Goal: Task Accomplishment & Management: Use online tool/utility

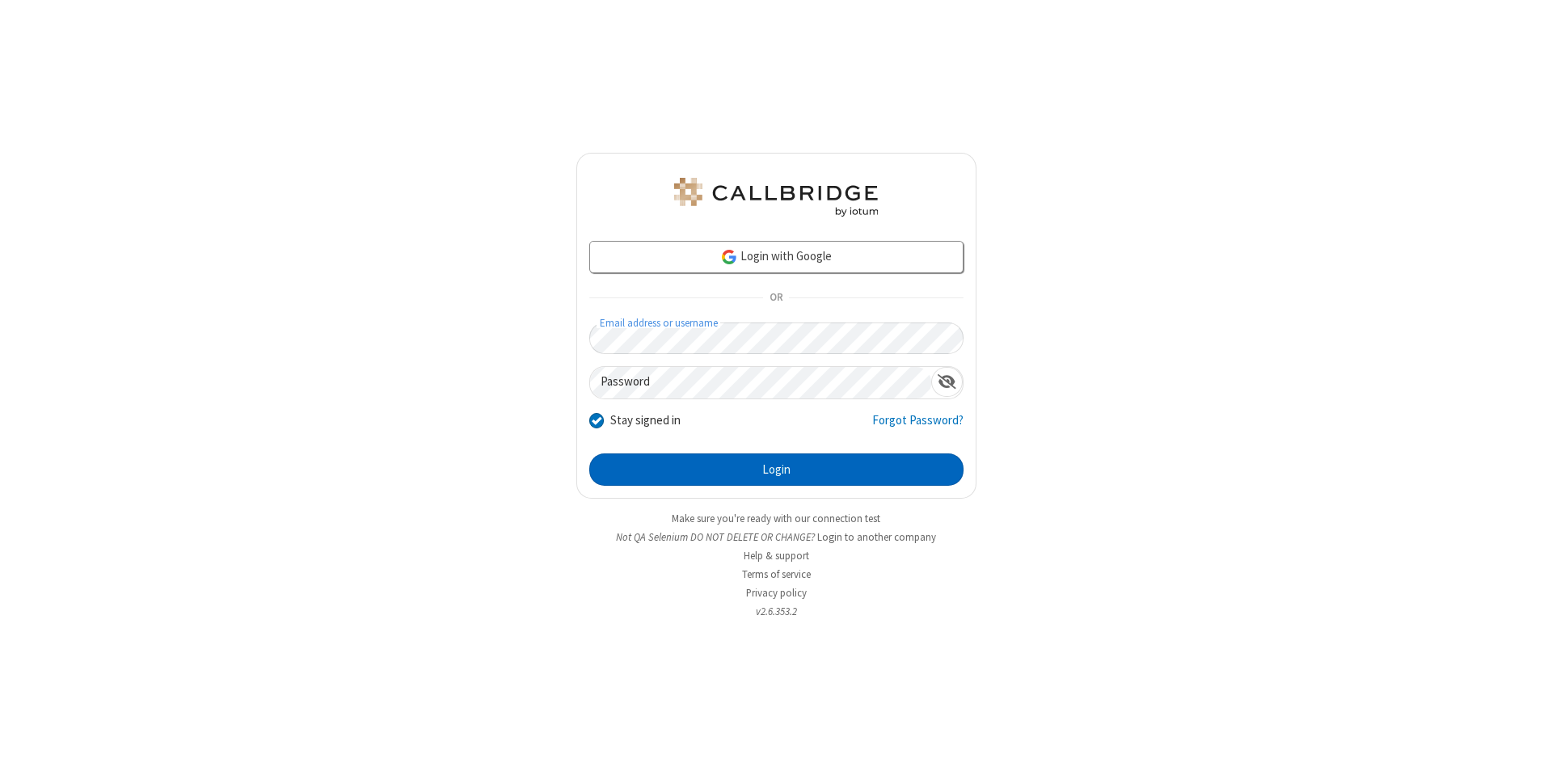
click at [776, 470] on button "Login" at bounding box center [776, 470] width 374 height 32
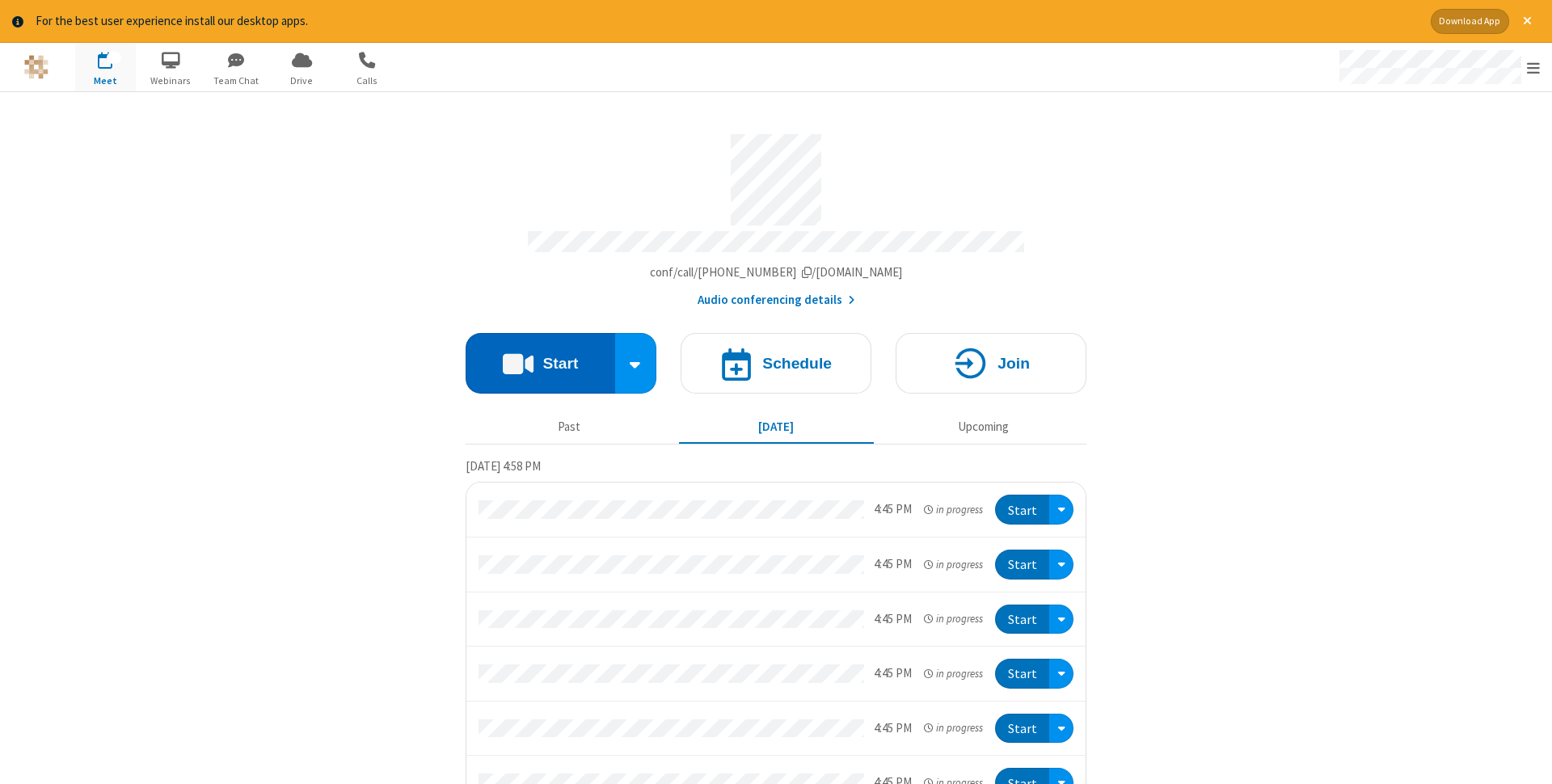
click at [540, 358] on button "Start" at bounding box center [541, 363] width 149 height 61
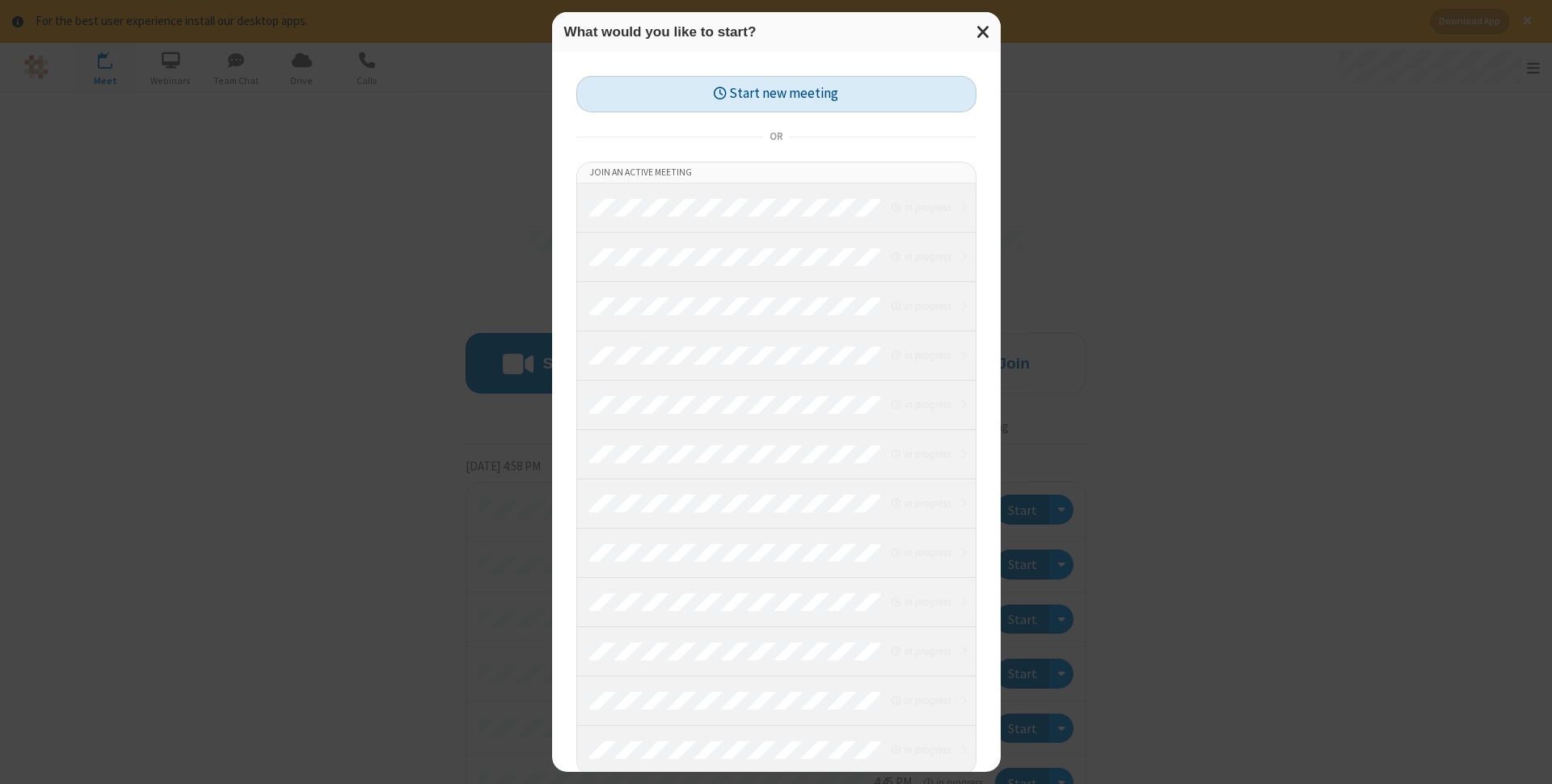
click at [776, 94] on button "Start new meeting" at bounding box center [776, 94] width 400 height 37
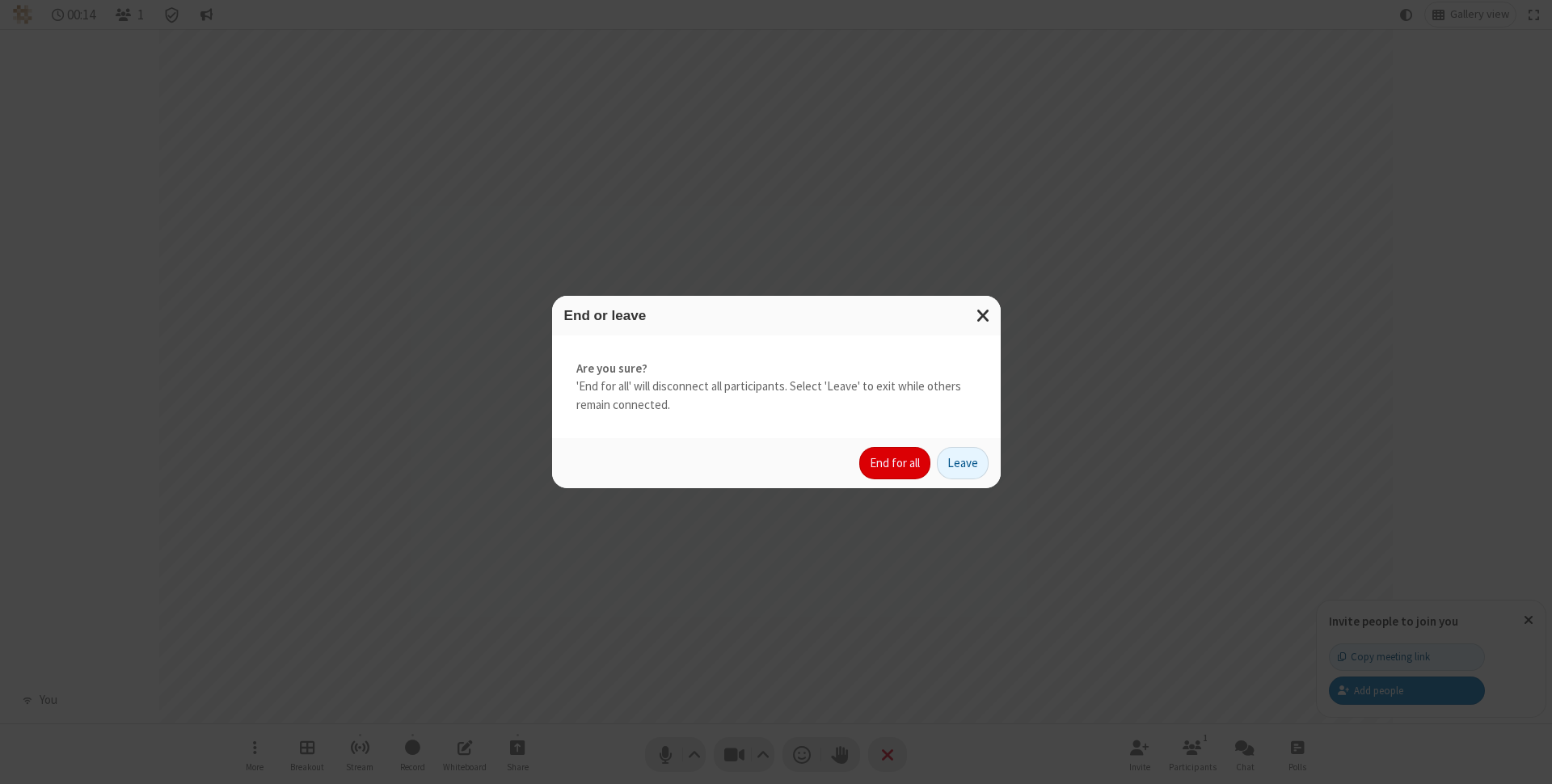
click at [896, 463] on button "End for all" at bounding box center [894, 463] width 71 height 32
